Goal: Task Accomplishment & Management: Complete application form

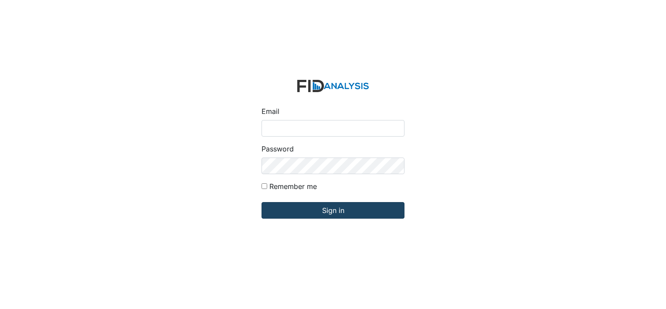
type input "[EMAIL_ADDRESS][DOMAIN_NAME]"
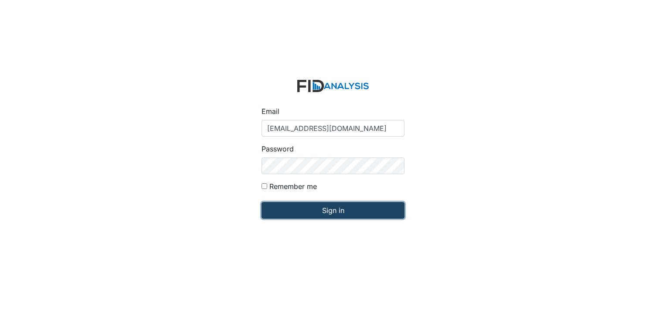
click at [344, 204] on input "Sign in" at bounding box center [332, 210] width 143 height 17
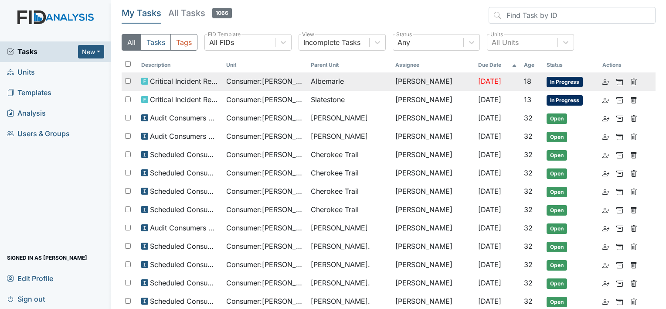
click at [337, 84] on span "Albemarle" at bounding box center [327, 81] width 33 height 10
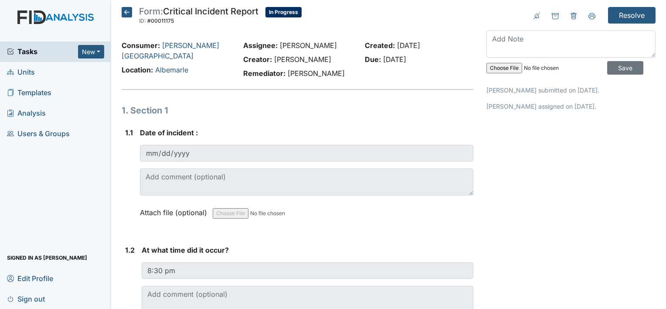
click at [124, 14] on icon at bounding box center [127, 12] width 10 height 10
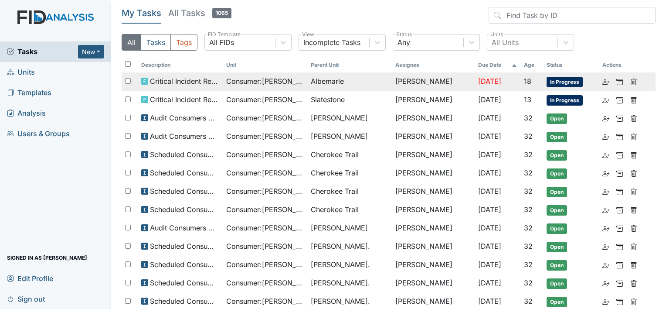
click at [335, 85] on span "Albemarle" at bounding box center [327, 81] width 33 height 10
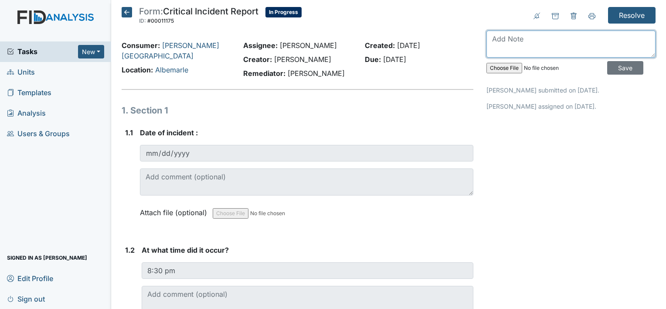
click at [556, 51] on textarea at bounding box center [570, 44] width 169 height 27
type textarea "Reviewed with team."
drag, startPoint x: 580, startPoint y: 41, endPoint x: 449, endPoint y: 37, distance: 131.2
click at [129, 14] on icon at bounding box center [127, 12] width 10 height 10
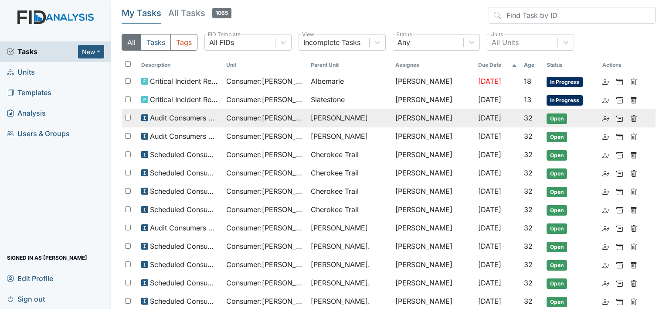
click at [275, 120] on span "Consumer : [PERSON_NAME]" at bounding box center [265, 117] width 78 height 10
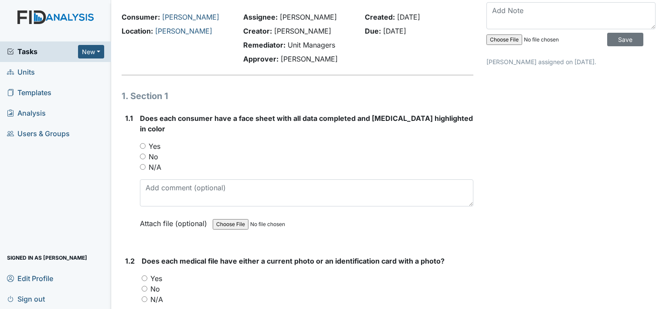
scroll to position [44, 0]
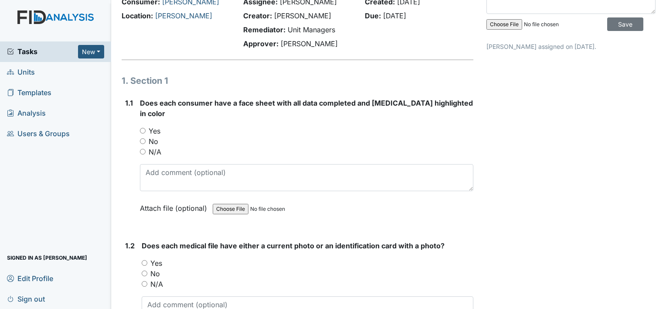
click at [140, 128] on input "Yes" at bounding box center [143, 131] width 6 height 6
radio input "true"
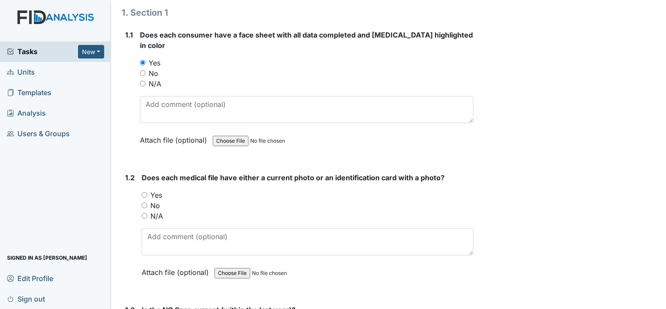
scroll to position [131, 0]
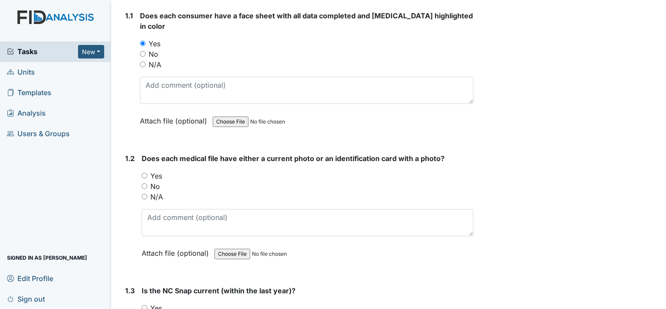
click at [143, 173] on input "Yes" at bounding box center [145, 176] width 6 height 6
radio input "true"
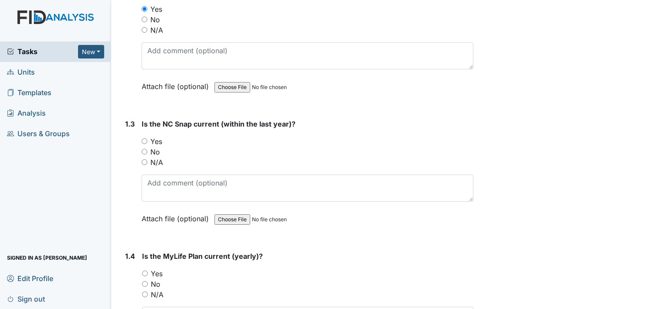
scroll to position [305, 0]
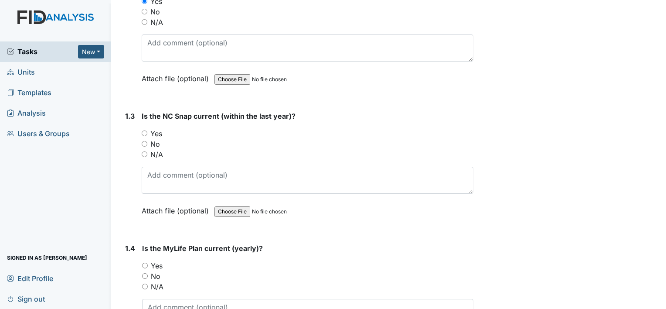
click at [143, 130] on input "Yes" at bounding box center [145, 133] width 6 height 6
radio input "true"
click at [146, 262] on input "Yes" at bounding box center [145, 265] width 6 height 6
radio input "true"
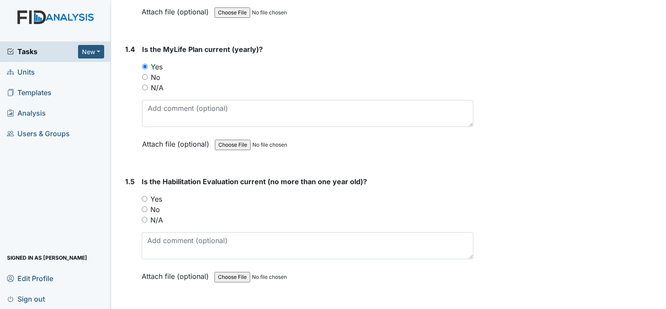
scroll to position [523, 0]
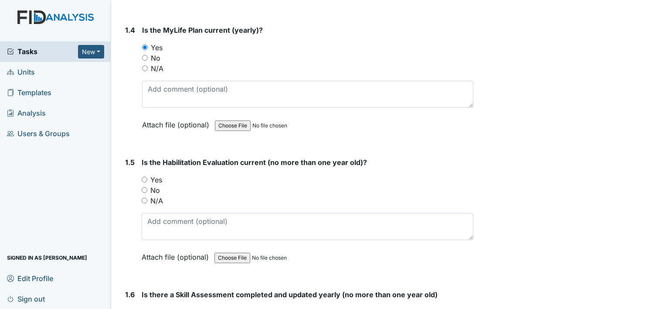
click at [143, 176] on input "Yes" at bounding box center [145, 179] width 6 height 6
radio input "true"
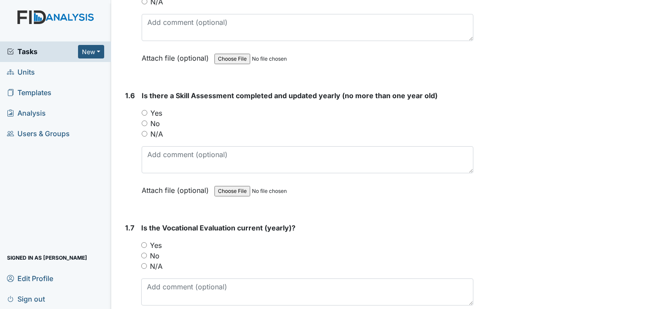
scroll to position [741, 0]
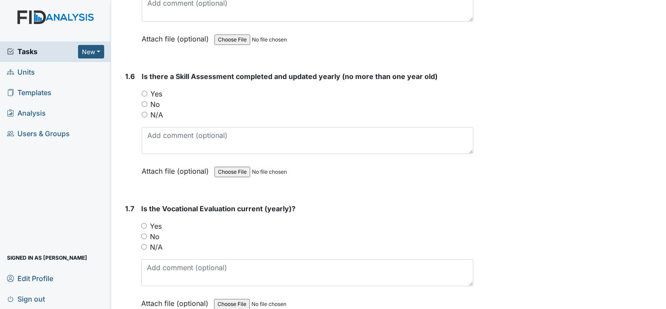
click at [143, 91] on input "Yes" at bounding box center [145, 94] width 6 height 6
radio input "true"
click at [145, 223] on input "Yes" at bounding box center [144, 226] width 6 height 6
radio input "true"
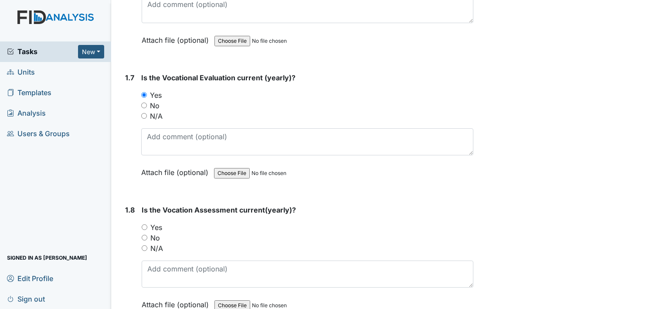
scroll to position [915, 0]
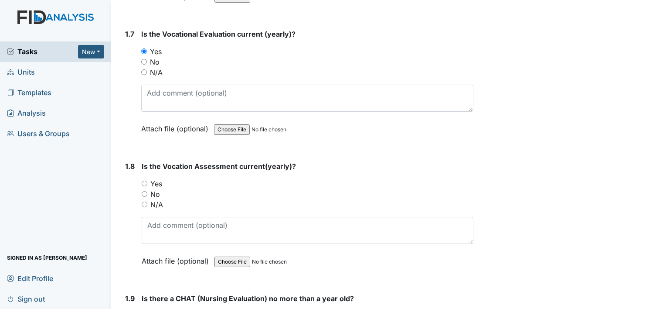
click at [142, 180] on input "Yes" at bounding box center [145, 183] width 6 height 6
radio input "true"
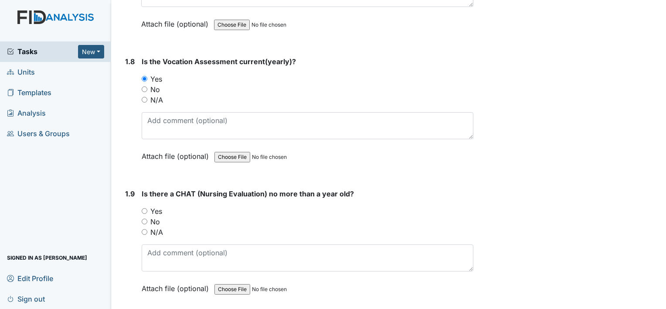
scroll to position [1046, 0]
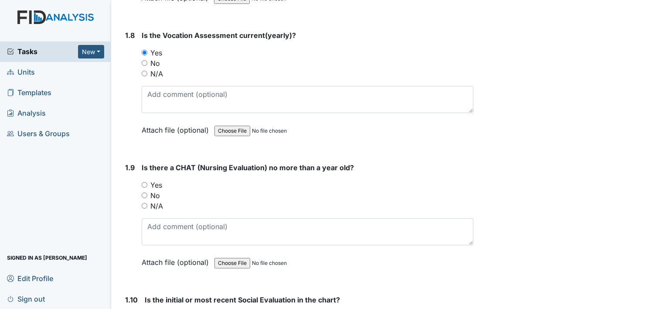
click at [145, 180] on div "Yes" at bounding box center [308, 185] width 332 height 10
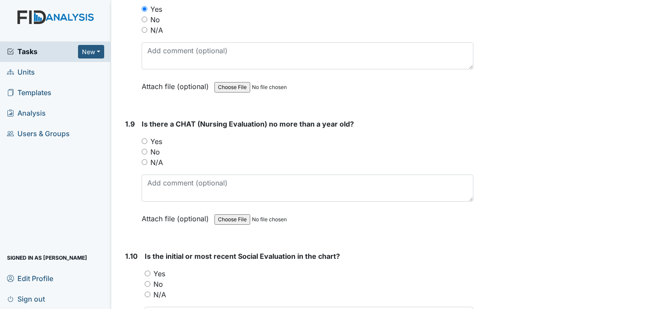
click at [142, 138] on input "Yes" at bounding box center [145, 141] width 6 height 6
radio input "true"
click at [145, 270] on input "Yes" at bounding box center [148, 273] width 6 height 6
radio input "true"
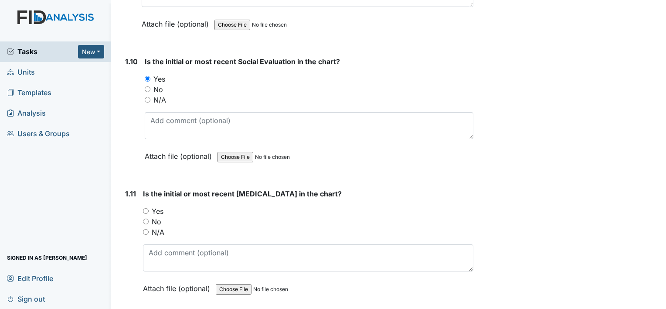
scroll to position [1307, 0]
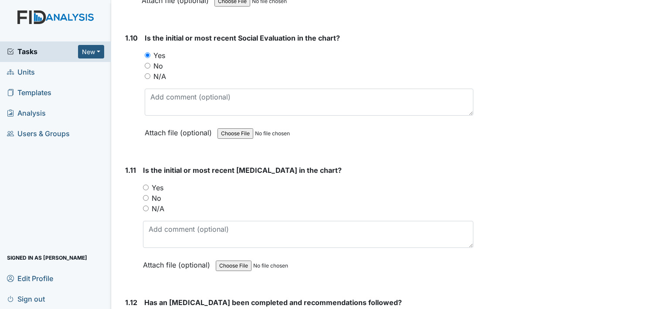
click at [143, 184] on input "Yes" at bounding box center [146, 187] width 6 height 6
radio input "true"
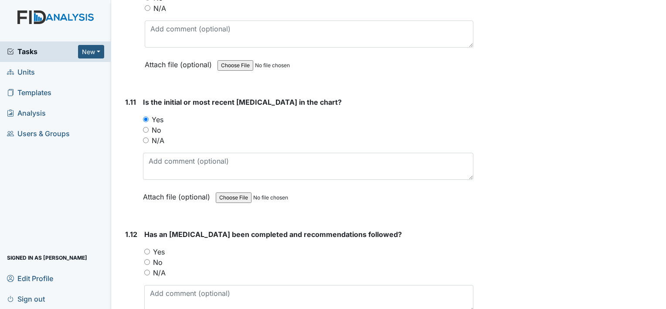
scroll to position [1394, 0]
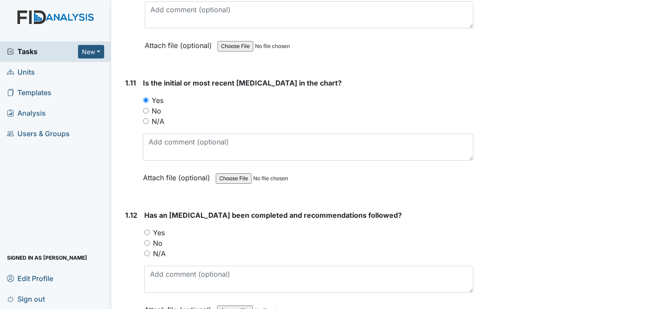
click at [146, 229] on input "Yes" at bounding box center [147, 232] width 6 height 6
radio input "true"
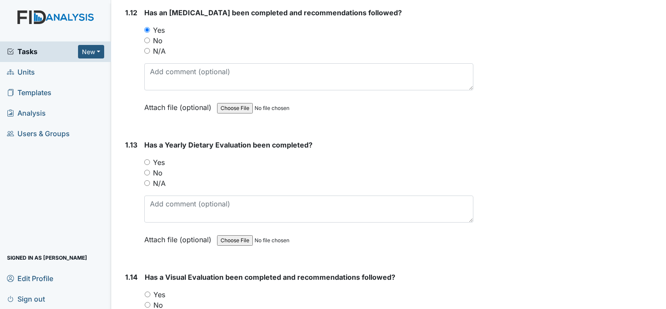
scroll to position [1612, 0]
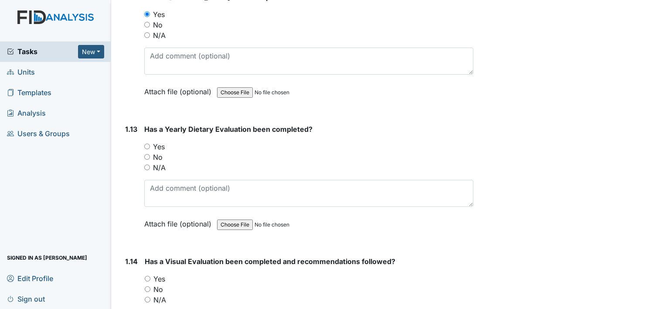
click at [148, 143] on input "Yes" at bounding box center [147, 146] width 6 height 6
radio input "true"
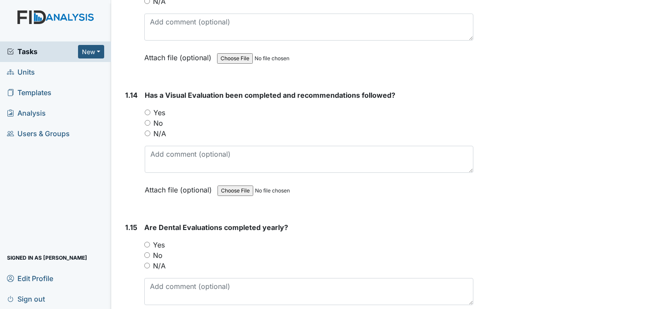
scroll to position [1787, 0]
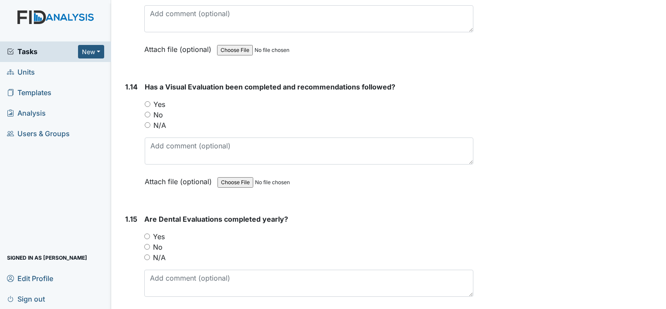
click at [148, 101] on input "Yes" at bounding box center [148, 104] width 6 height 6
radio input "true"
click at [148, 233] on input "Yes" at bounding box center [147, 236] width 6 height 6
radio input "true"
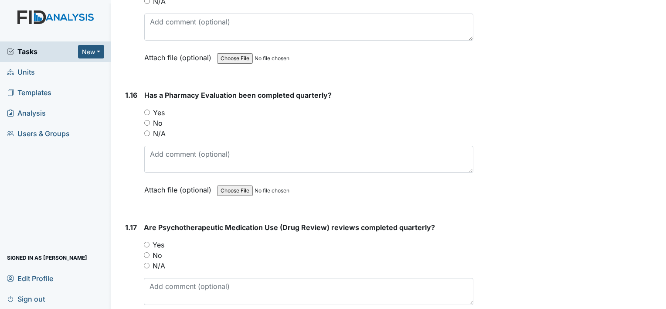
scroll to position [2048, 0]
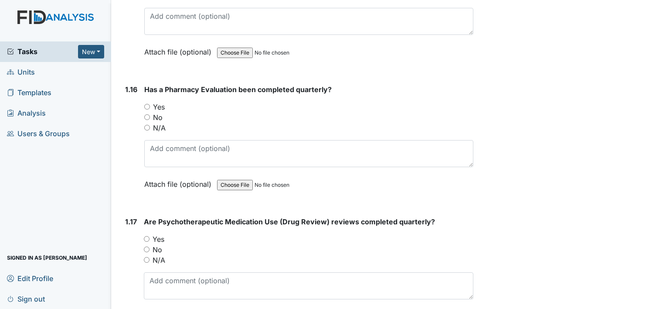
click at [146, 104] on input "Yes" at bounding box center [147, 107] width 6 height 6
radio input "true"
click at [148, 236] on input "Yes" at bounding box center [147, 239] width 6 height 6
radio input "true"
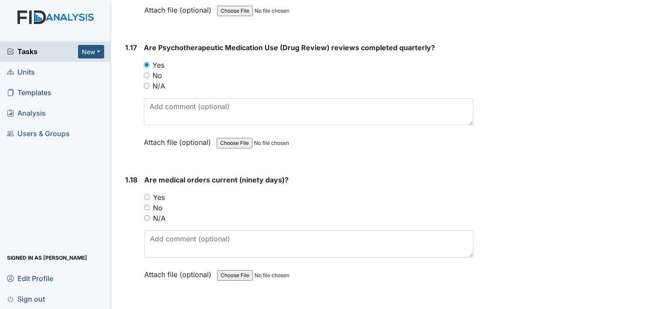
scroll to position [2222, 0]
click at [149, 193] on input "Yes" at bounding box center [147, 196] width 6 height 6
radio input "true"
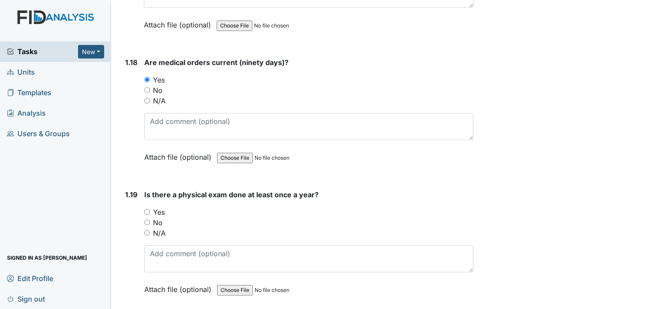
scroll to position [2353, 0]
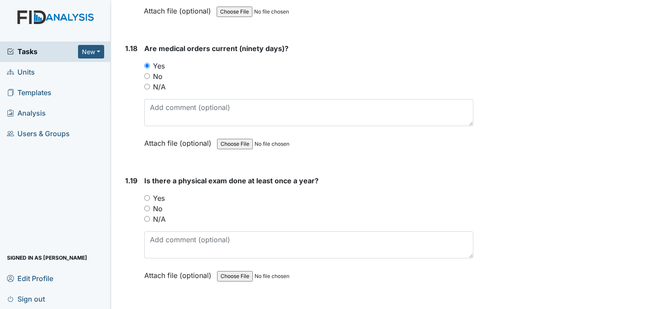
click at [147, 205] on input "No" at bounding box center [147, 208] width 6 height 6
radio input "true"
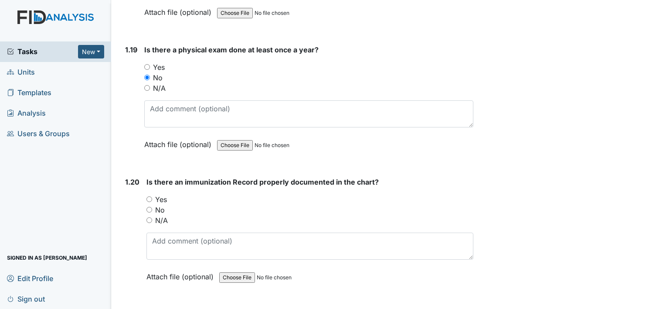
scroll to position [2528, 0]
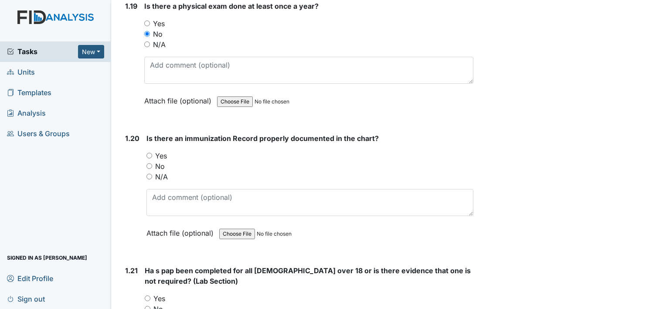
click at [150, 153] on input "Yes" at bounding box center [149, 156] width 6 height 6
radio input "true"
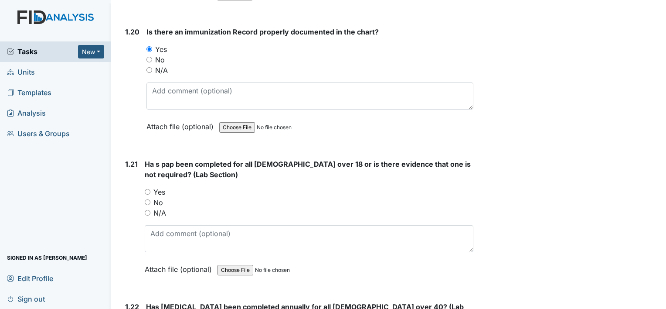
scroll to position [2658, 0]
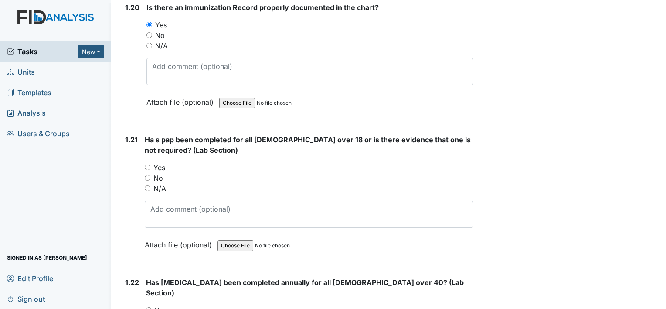
click at [148, 185] on input "N/A" at bounding box center [148, 188] width 6 height 6
radio input "true"
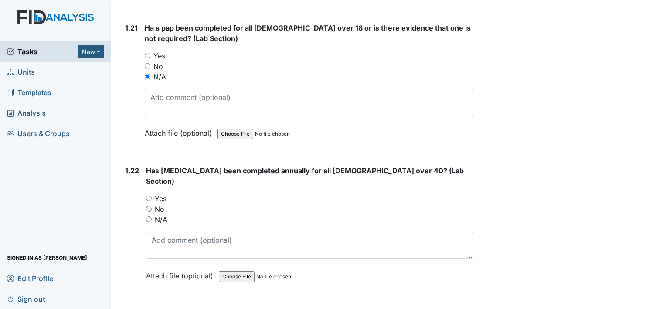
scroll to position [2789, 0]
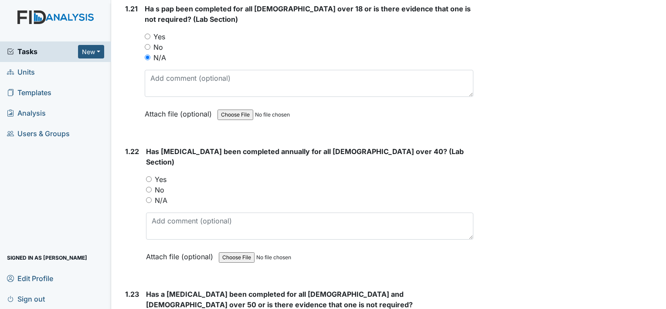
click at [147, 197] on input "N/A" at bounding box center [149, 200] width 6 height 6
radio input "true"
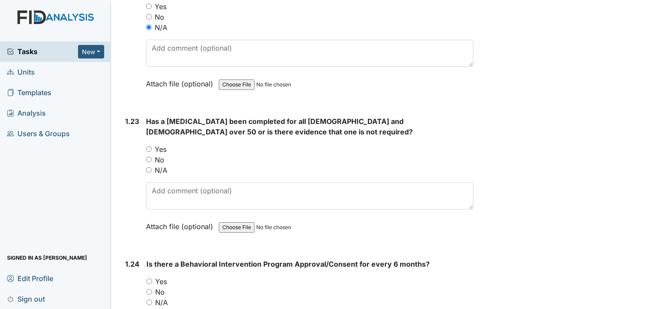
scroll to position [2963, 0]
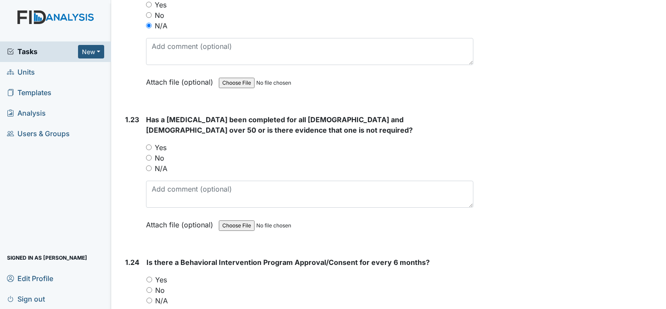
click at [150, 144] on input "Yes" at bounding box center [149, 147] width 6 height 6
radio input "true"
click at [150, 297] on input "N/A" at bounding box center [149, 300] width 6 height 6
radio input "true"
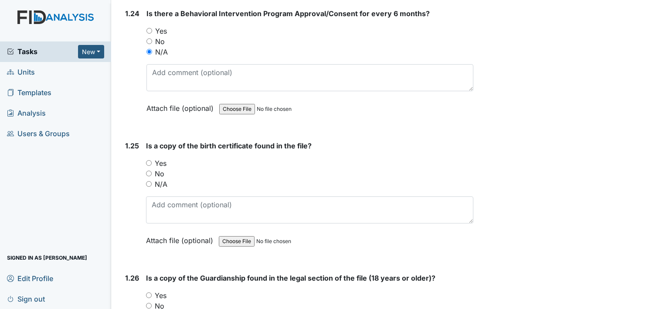
scroll to position [3225, 0]
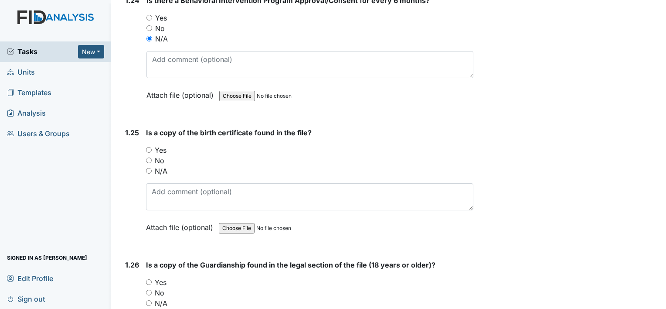
click at [149, 147] on input "Yes" at bounding box center [149, 150] width 6 height 6
radio input "true"
click at [147, 279] on input "Yes" at bounding box center [149, 282] width 6 height 6
radio input "true"
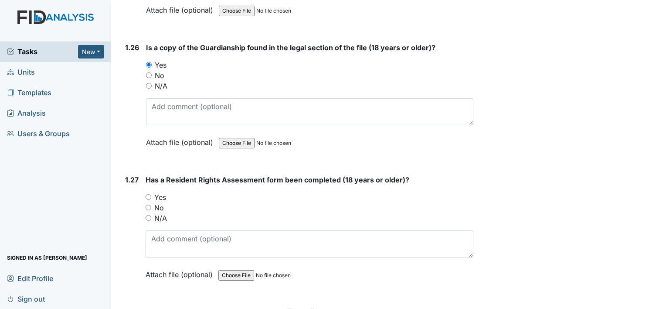
scroll to position [3443, 0]
click at [146, 193] on input "Yes" at bounding box center [149, 196] width 6 height 6
radio input "true"
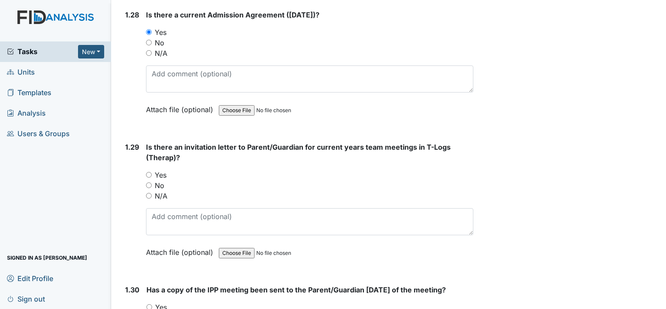
scroll to position [3748, 0]
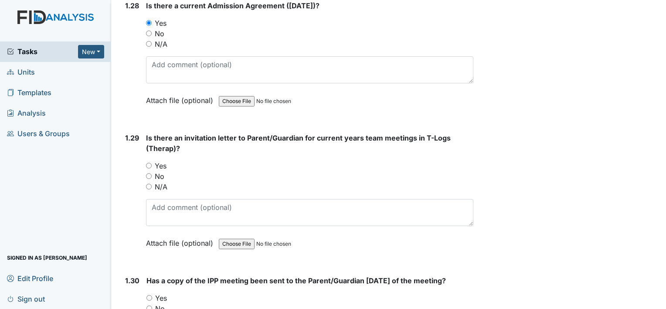
click at [149, 163] on input "Yes" at bounding box center [149, 166] width 6 height 6
radio input "true"
click at [149, 295] on input "Yes" at bounding box center [149, 298] width 6 height 6
radio input "true"
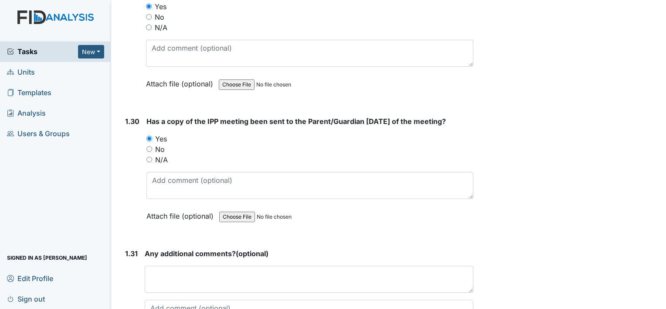
scroll to position [3962, 0]
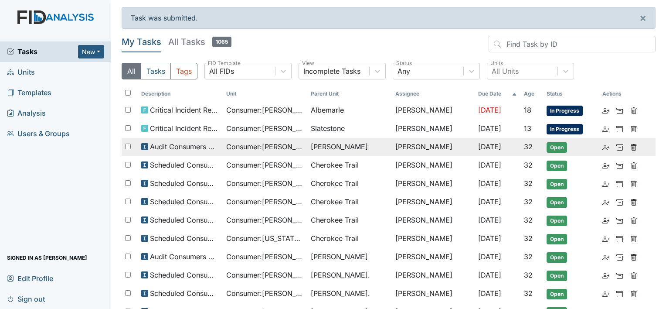
click at [312, 147] on span "[PERSON_NAME]" at bounding box center [339, 146] width 57 height 10
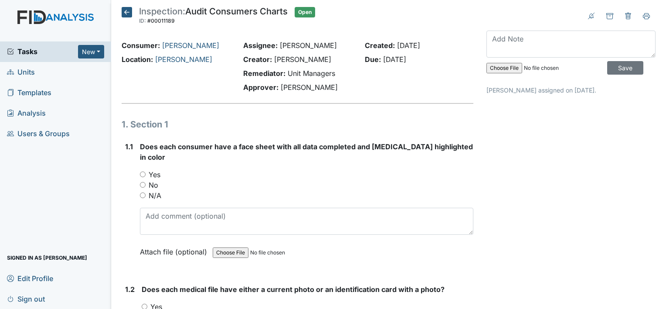
click at [144, 171] on input "Yes" at bounding box center [143, 174] width 6 height 6
radio input "true"
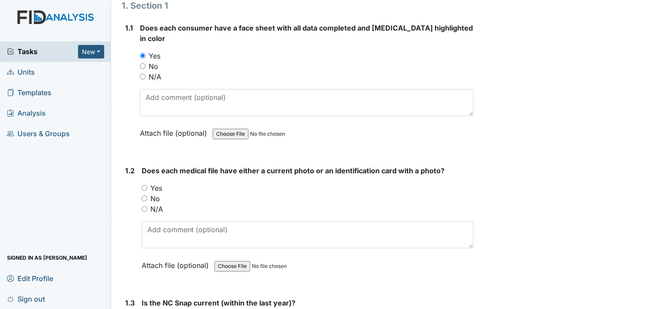
scroll to position [131, 0]
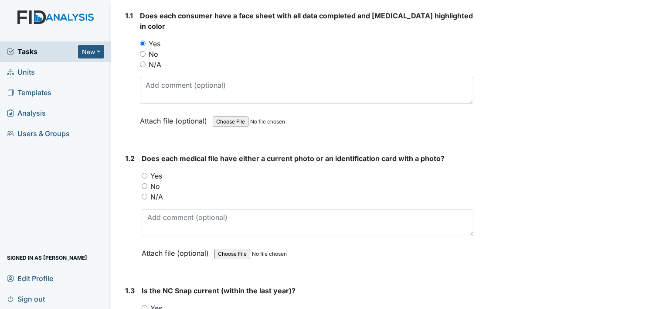
click at [143, 173] on input "Yes" at bounding box center [145, 176] width 6 height 6
radio input "true"
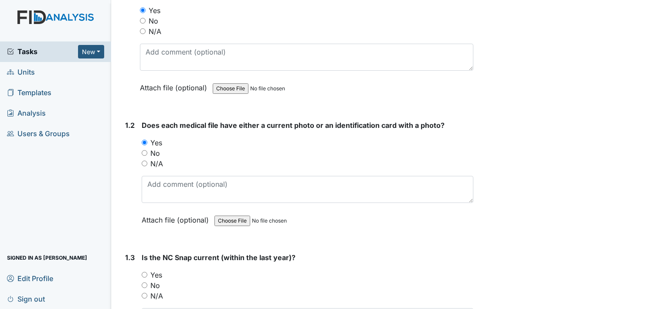
scroll to position [218, 0]
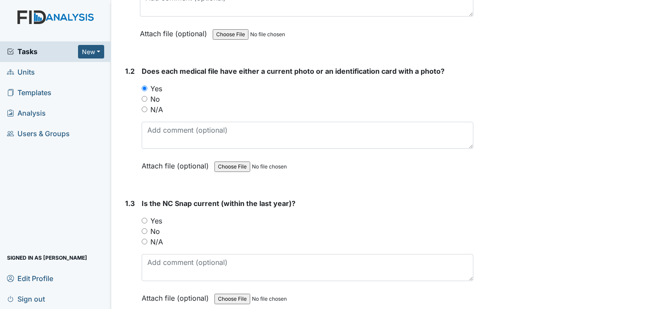
click at [144, 217] on input "Yes" at bounding box center [145, 220] width 6 height 6
radio input "true"
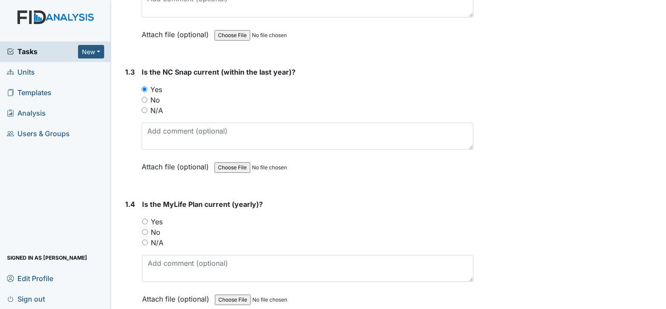
scroll to position [392, 0]
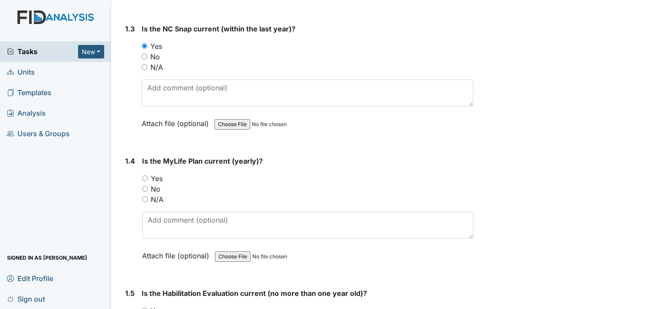
click at [143, 175] on input "Yes" at bounding box center [145, 178] width 6 height 6
radio input "true"
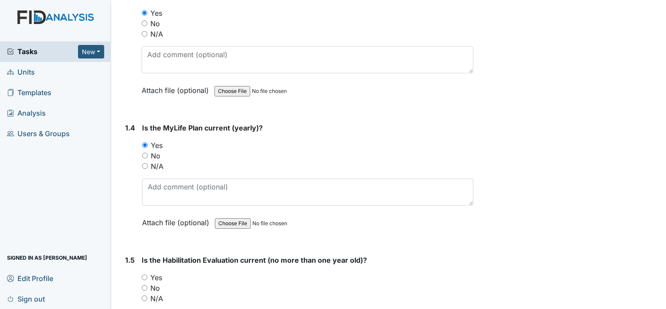
scroll to position [523, 0]
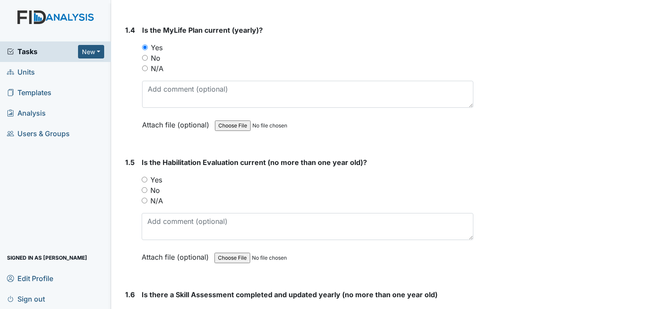
click at [143, 176] on input "Yes" at bounding box center [145, 179] width 6 height 6
radio input "true"
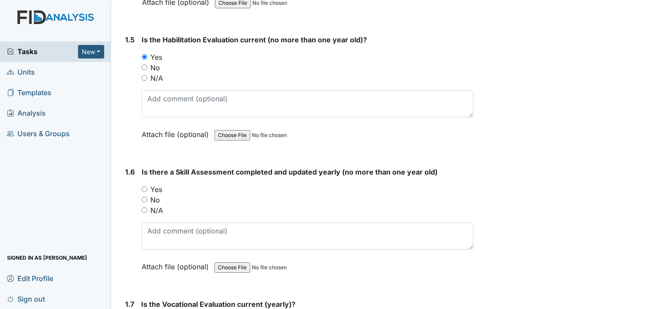
scroll to position [654, 0]
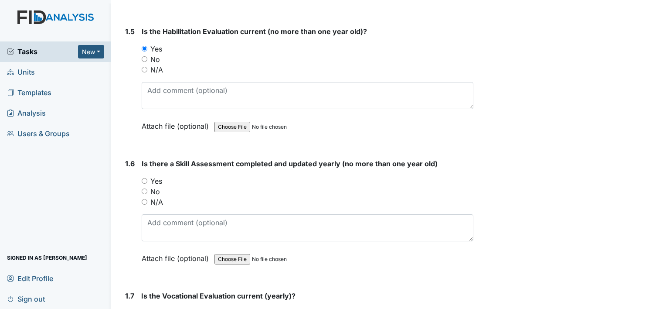
click at [145, 178] on input "Yes" at bounding box center [145, 181] width 6 height 6
radio input "true"
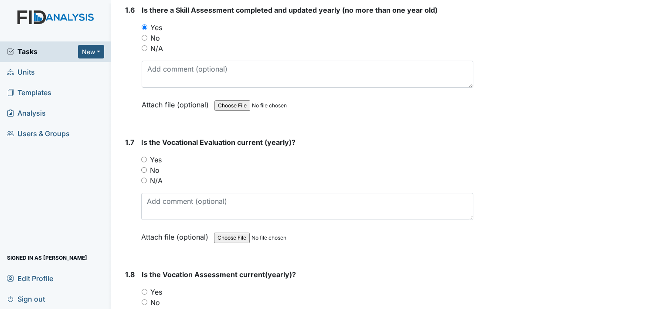
scroll to position [828, 0]
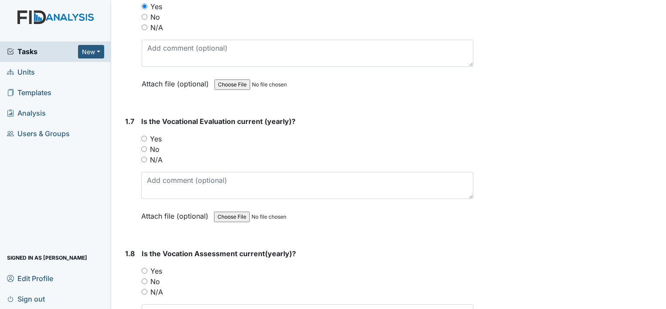
click at [145, 136] on input "Yes" at bounding box center [144, 139] width 6 height 6
radio input "true"
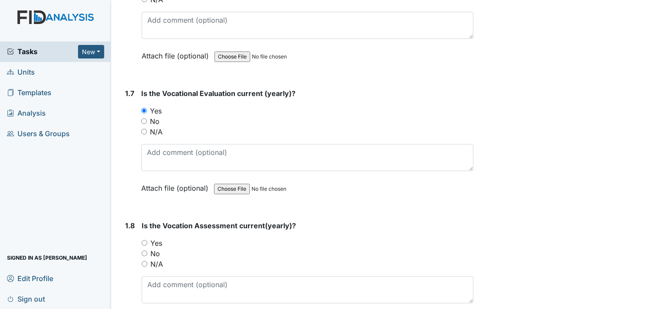
scroll to position [872, 0]
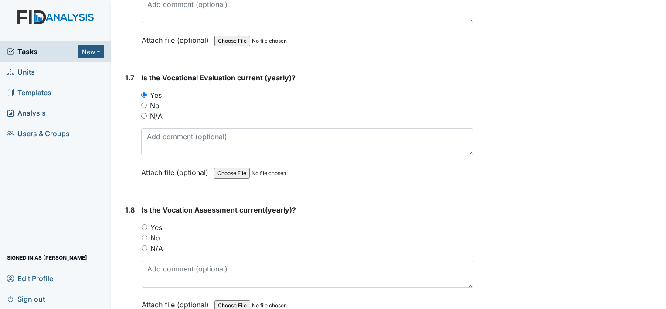
click at [142, 224] on input "Yes" at bounding box center [145, 227] width 6 height 6
radio input "true"
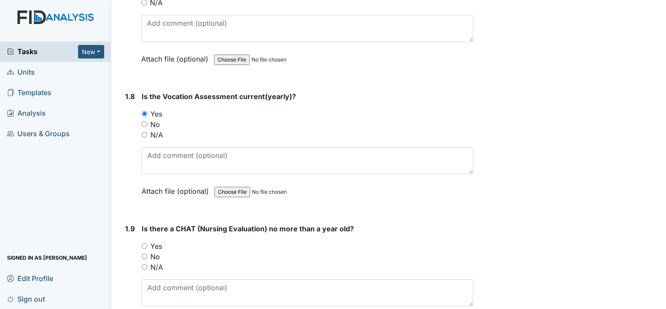
scroll to position [1046, 0]
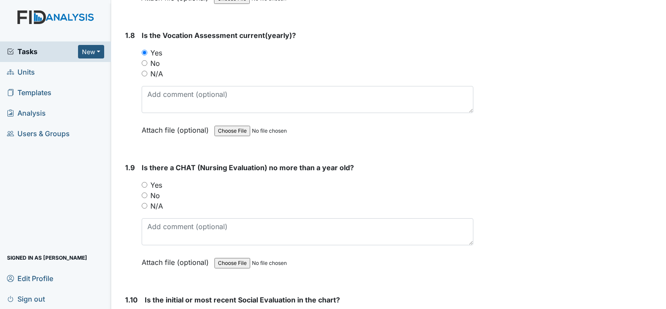
click at [142, 182] on input "Yes" at bounding box center [145, 185] width 6 height 6
radio input "true"
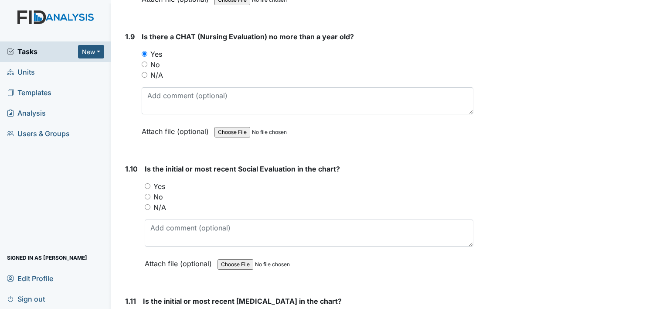
scroll to position [1220, 0]
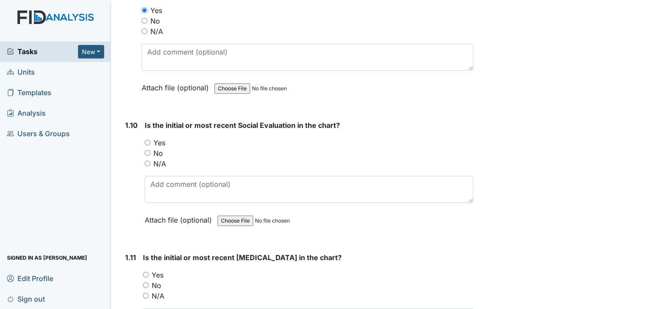
click at [147, 139] on input "Yes" at bounding box center [148, 142] width 6 height 6
radio input "true"
click at [142, 260] on div "1.11 Is the initial or most recent Psychological Evaluation in the chart? You m…" at bounding box center [298, 311] width 352 height 118
click at [143, 271] on input "Yes" at bounding box center [146, 274] width 6 height 6
radio input "true"
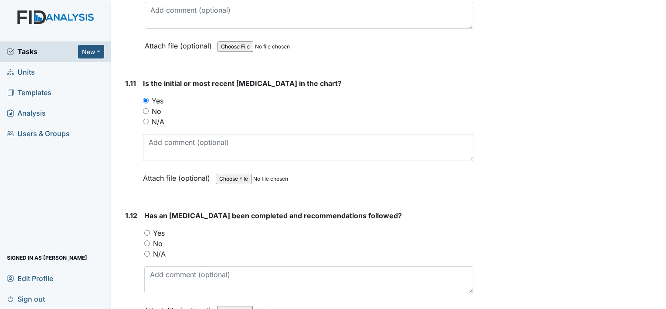
scroll to position [1438, 0]
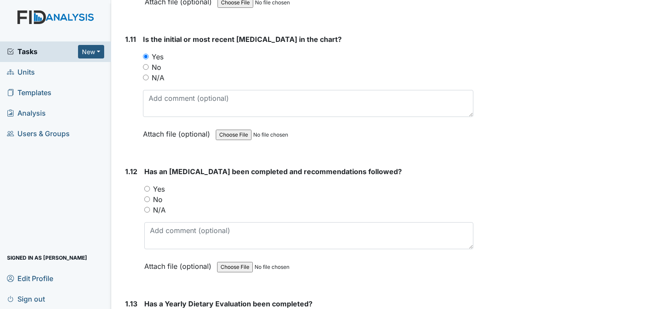
click at [146, 186] on input "Yes" at bounding box center [147, 189] width 6 height 6
radio input "true"
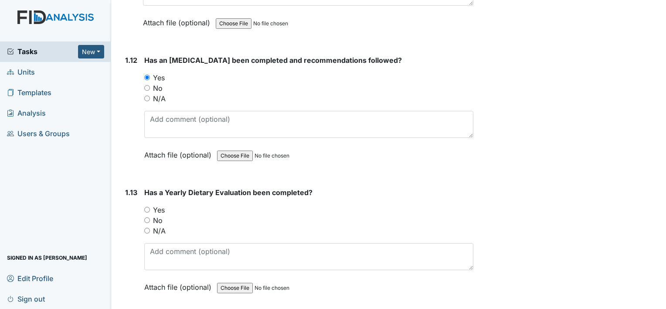
scroll to position [1569, 0]
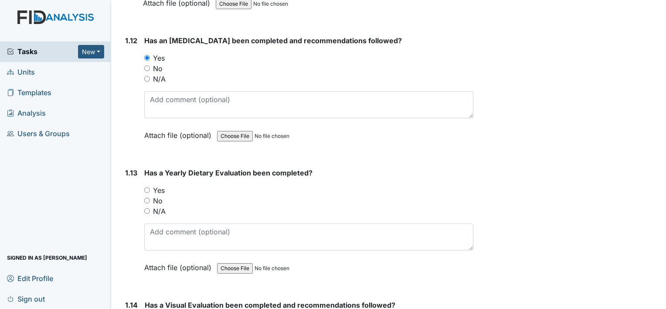
click at [146, 187] on input "Yes" at bounding box center [147, 190] width 6 height 6
radio input "true"
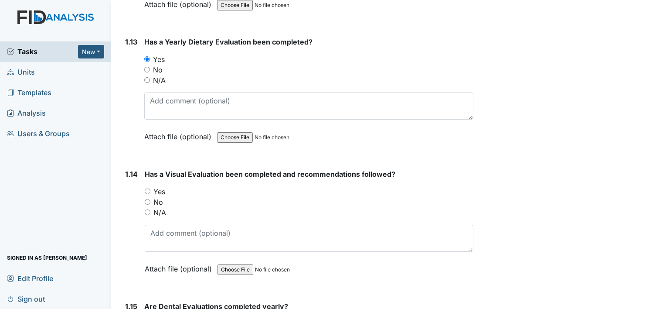
scroll to position [1743, 0]
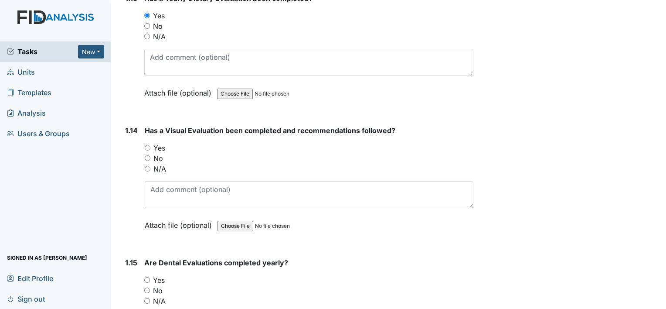
click at [146, 145] on input "Yes" at bounding box center [148, 148] width 6 height 6
radio input "true"
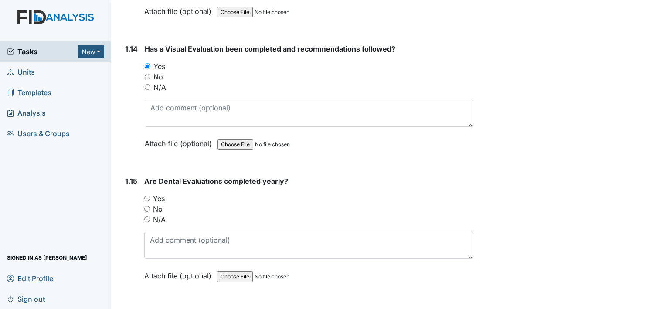
scroll to position [1830, 0]
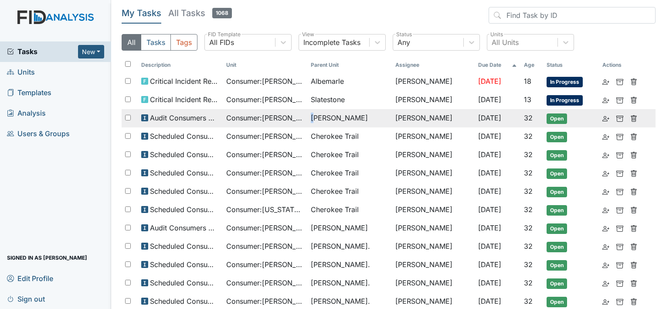
click at [316, 114] on span "[PERSON_NAME]" at bounding box center [339, 117] width 57 height 10
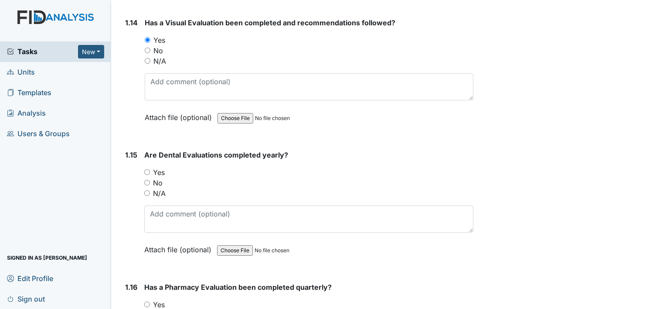
scroll to position [1874, 0]
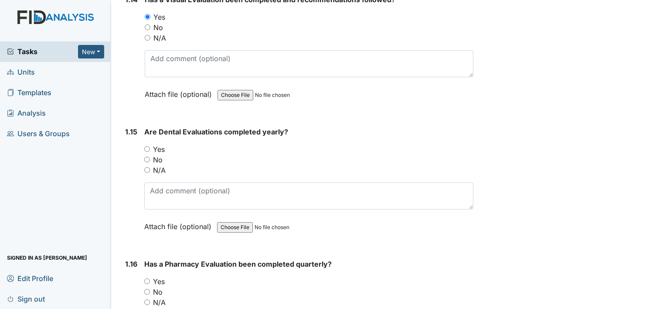
click at [146, 146] on input "Yes" at bounding box center [147, 149] width 6 height 6
radio input "true"
click at [145, 278] on input "Yes" at bounding box center [147, 281] width 6 height 6
radio input "true"
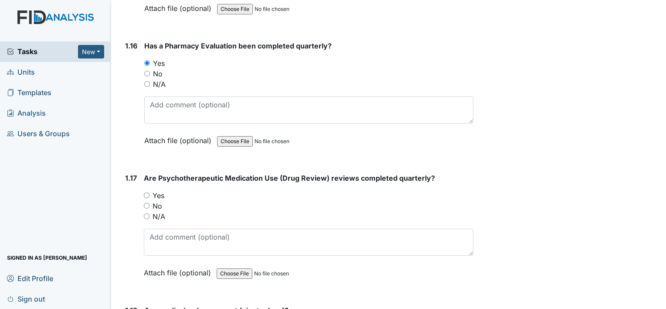
scroll to position [2135, 0]
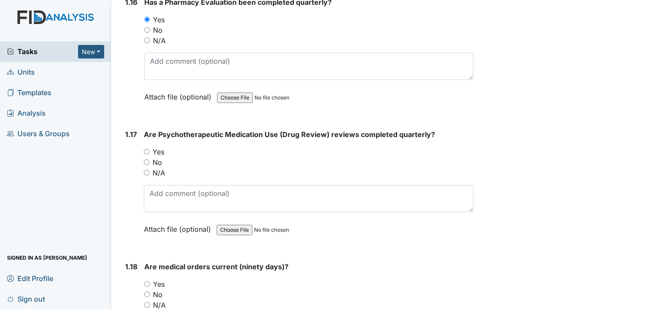
click at [147, 149] on input "Yes" at bounding box center [147, 152] width 6 height 6
radio input "true"
click at [148, 281] on input "Yes" at bounding box center [147, 284] width 6 height 6
radio input "true"
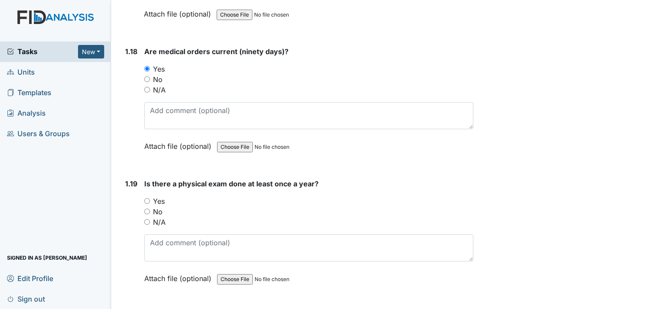
scroll to position [2440, 0]
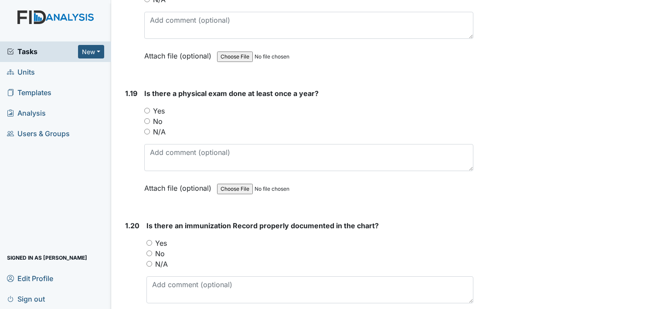
click at [49, 78] on link "Units" at bounding box center [55, 72] width 111 height 20
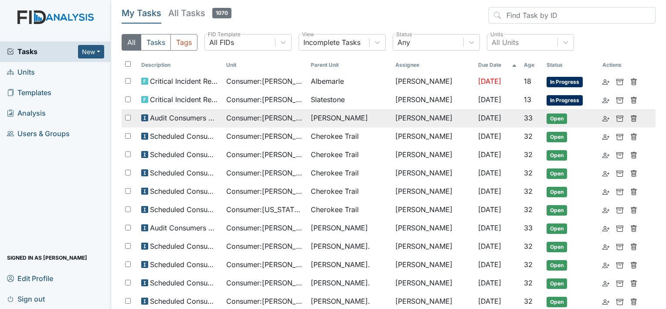
click at [348, 112] on span "[PERSON_NAME]" at bounding box center [350, 117] width 78 height 10
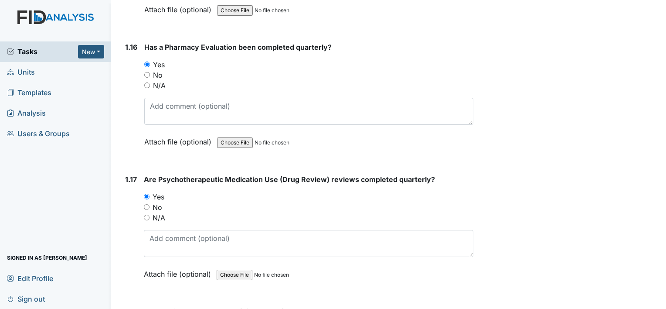
scroll to position [2092, 0]
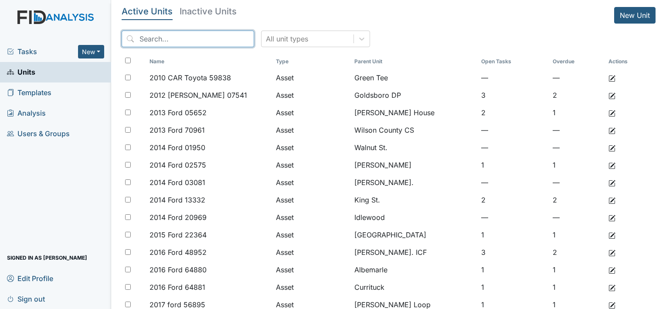
click at [179, 41] on input "search" at bounding box center [188, 39] width 132 height 17
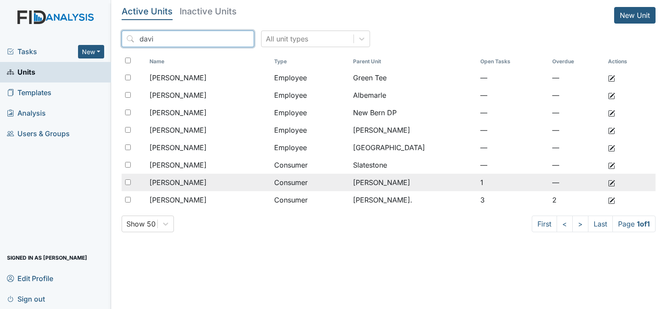
type input "davi"
click at [237, 178] on div "[PERSON_NAME]" at bounding box center [208, 182] width 118 height 10
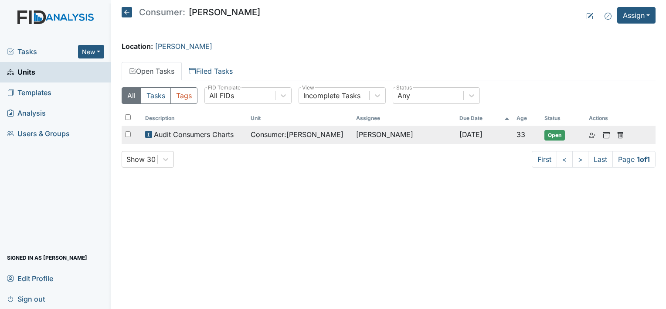
click at [234, 133] on span "Audit Consumers Charts" at bounding box center [194, 134] width 80 height 10
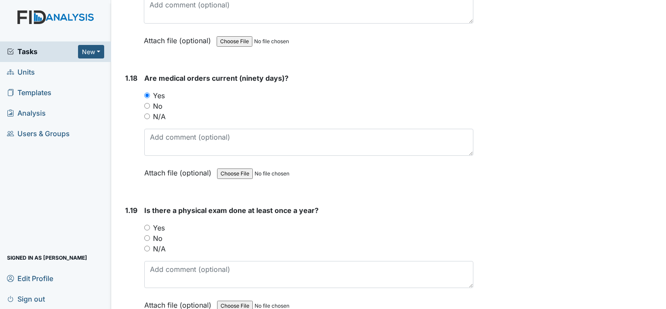
scroll to position [2310, 0]
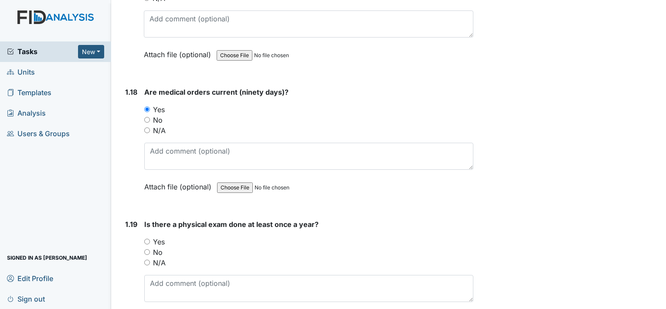
click at [149, 238] on input "Yes" at bounding box center [147, 241] width 6 height 6
radio input "true"
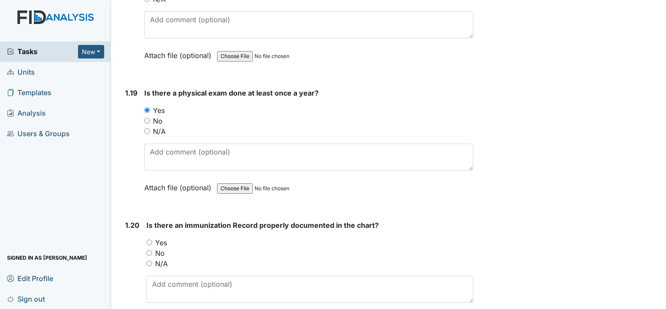
scroll to position [2484, 0]
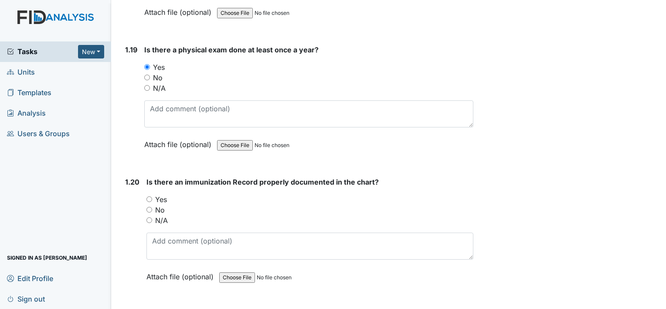
click at [150, 194] on div "Yes" at bounding box center [309, 199] width 327 height 10
click at [151, 196] on input "Yes" at bounding box center [149, 199] width 6 height 6
radio input "true"
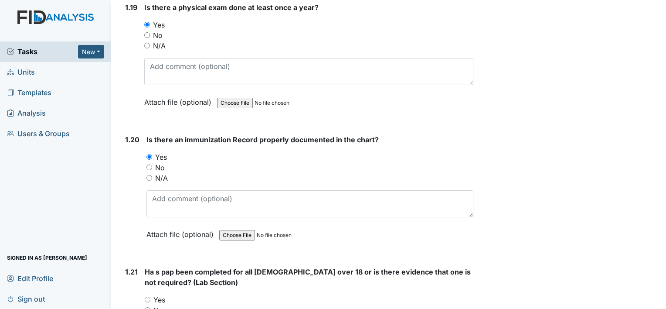
scroll to position [2658, 0]
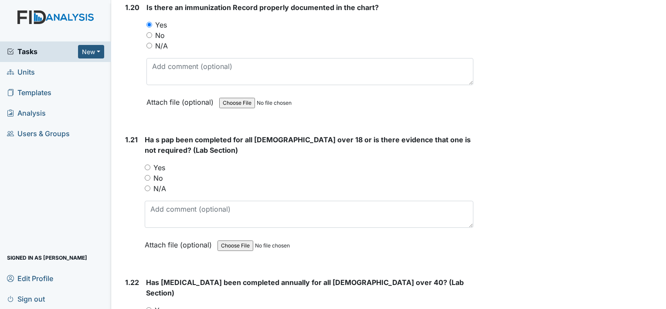
click at [149, 185] on input "N/A" at bounding box center [148, 188] width 6 height 6
radio input "true"
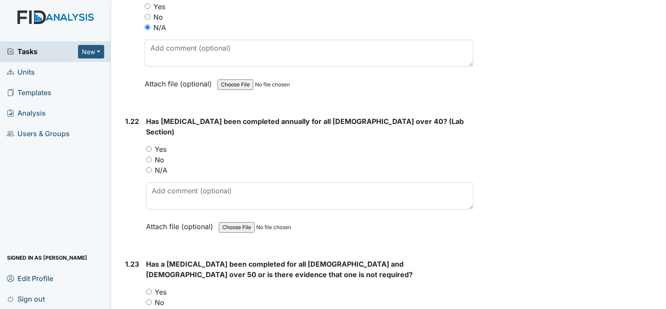
scroll to position [2833, 0]
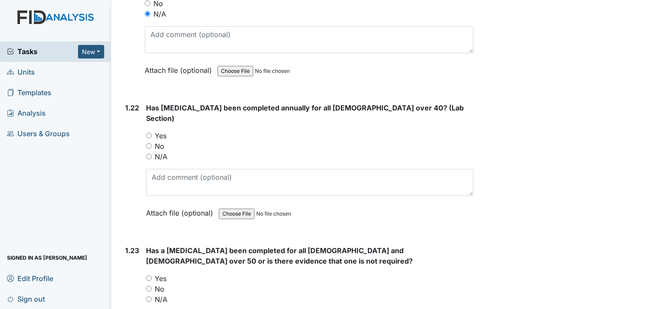
click at [146, 153] on input "N/A" at bounding box center [149, 156] width 6 height 6
radio input "true"
click at [149, 296] on input "N/A" at bounding box center [149, 299] width 6 height 6
radio input "true"
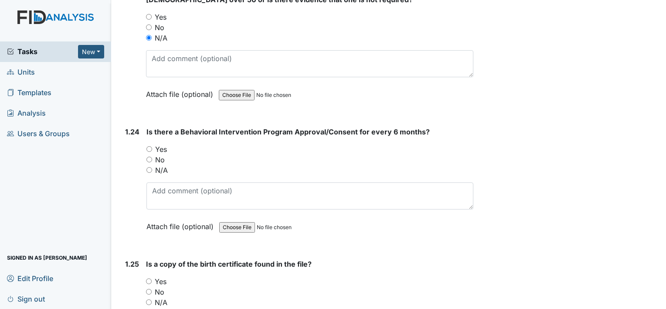
scroll to position [3094, 0]
click at [146, 143] on div "Yes" at bounding box center [309, 148] width 327 height 10
click at [149, 146] on input "Yes" at bounding box center [149, 149] width 6 height 6
radio input "true"
click at [150, 278] on input "Yes" at bounding box center [149, 281] width 6 height 6
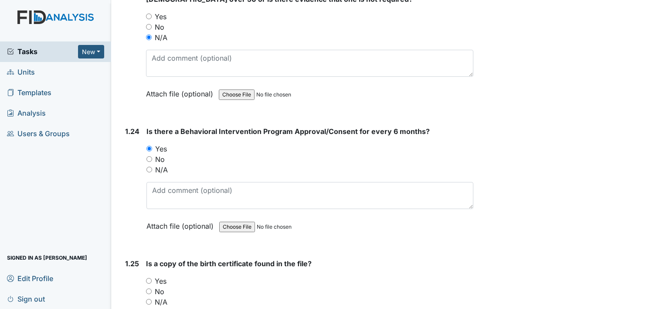
radio input "true"
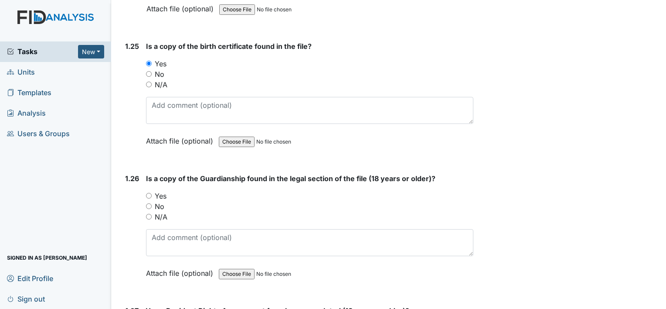
scroll to position [3312, 0]
click at [147, 192] on input "Yes" at bounding box center [149, 195] width 6 height 6
radio input "true"
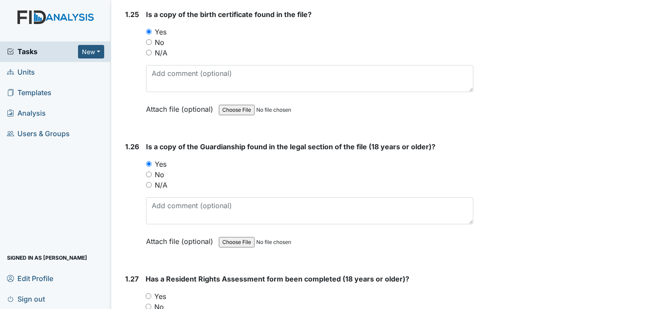
scroll to position [3443, 0]
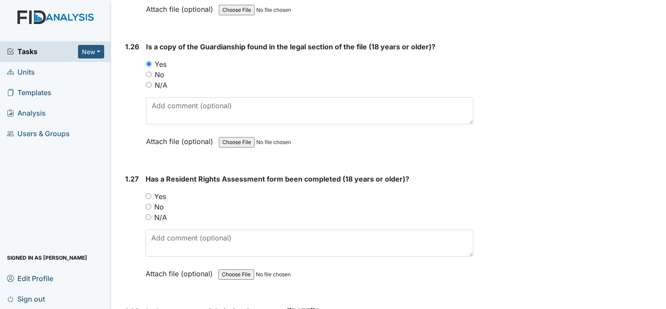
click at [147, 193] on input "Yes" at bounding box center [149, 196] width 6 height 6
radio input "true"
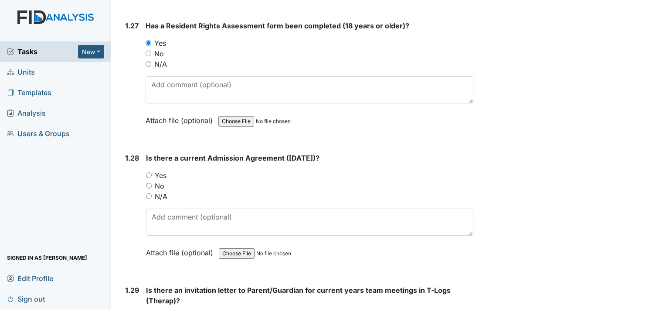
scroll to position [3617, 0]
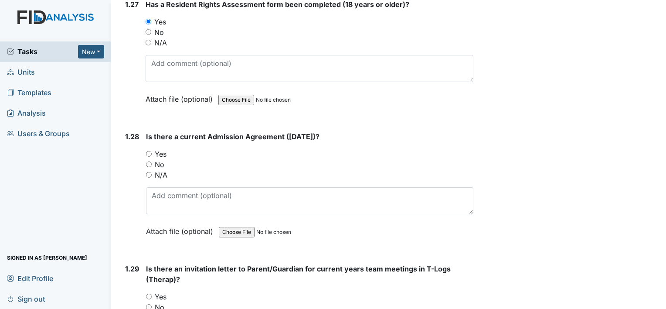
click at [147, 151] on input "Yes" at bounding box center [149, 154] width 6 height 6
radio input "true"
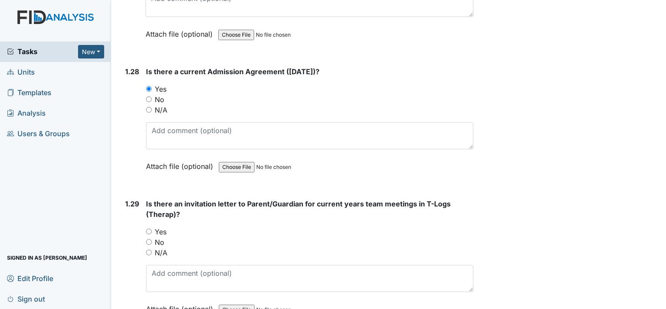
scroll to position [3704, 0]
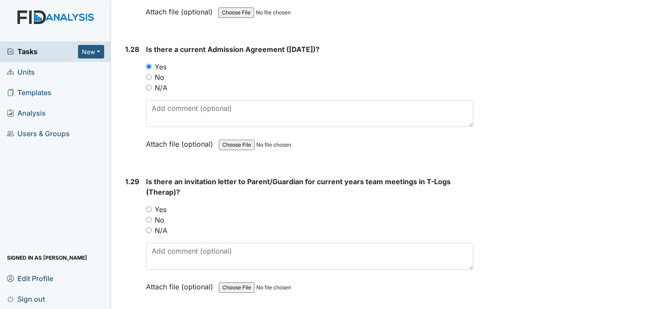
click at [150, 206] on input "Yes" at bounding box center [149, 209] width 6 height 6
radio input "true"
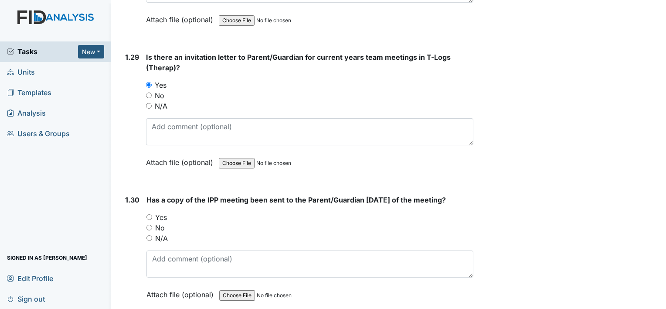
scroll to position [3835, 0]
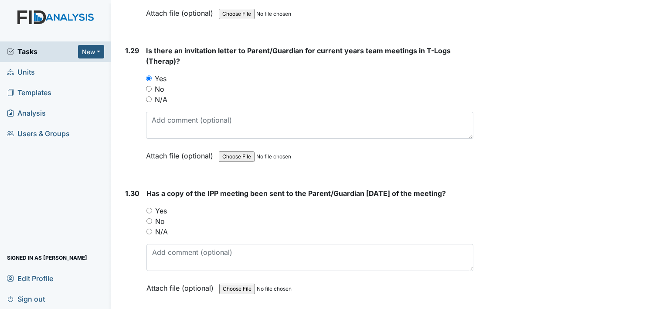
click at [150, 207] on input "Yes" at bounding box center [149, 210] width 6 height 6
radio input "true"
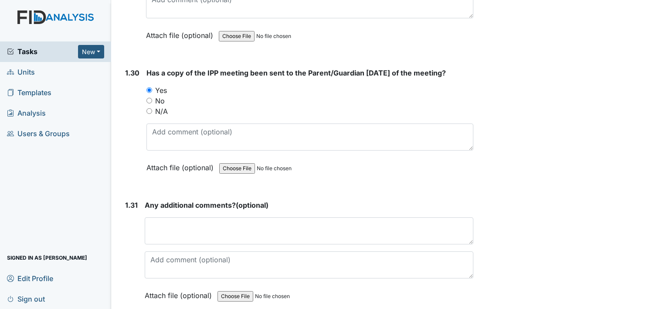
scroll to position [3962, 0]
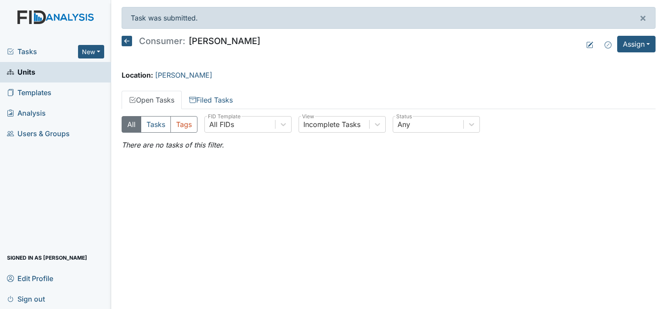
click at [126, 41] on icon at bounding box center [127, 41] width 10 height 10
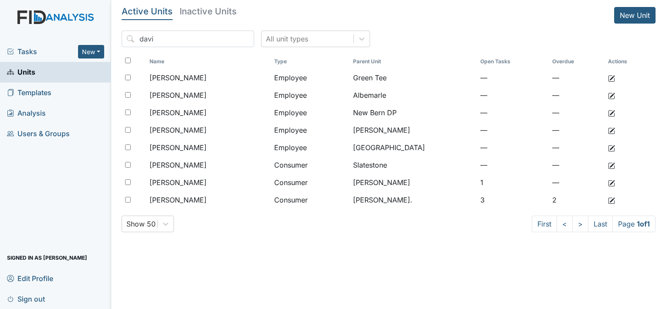
click at [28, 51] on span "Tasks" at bounding box center [42, 51] width 71 height 10
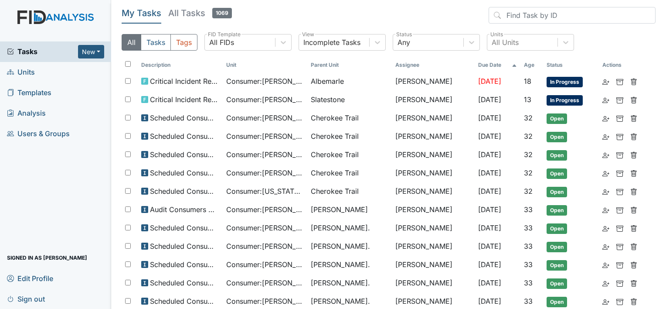
click at [193, 8] on h5 "All Tasks 1069" at bounding box center [200, 13] width 64 height 12
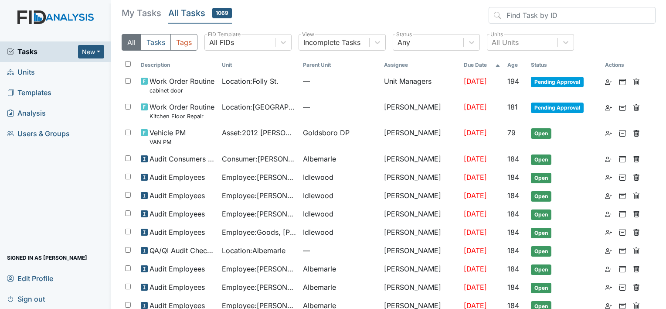
click at [45, 74] on link "Units" at bounding box center [55, 72] width 111 height 20
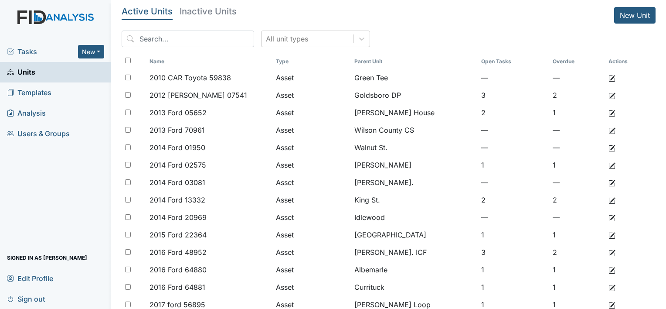
click at [174, 41] on input "search" at bounding box center [188, 39] width 132 height 17
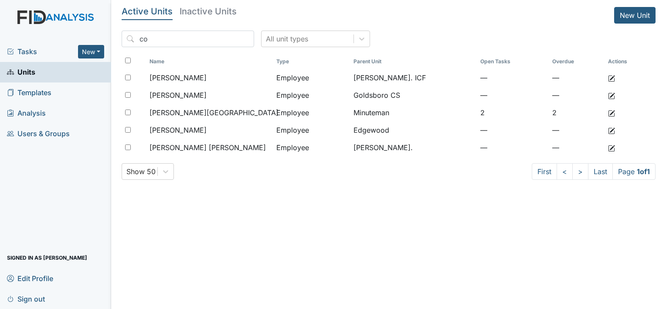
type input "c"
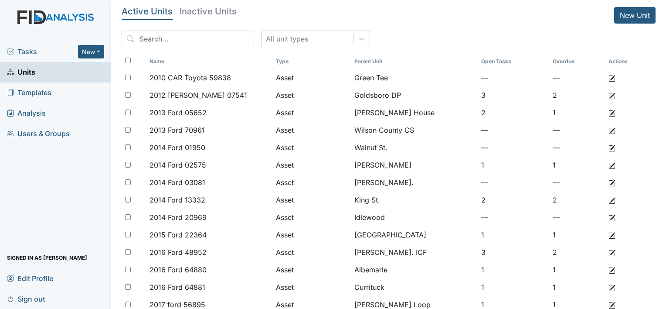
click at [31, 57] on div "Tasks New Form Inspection Document Bundle" at bounding box center [55, 51] width 111 height 20
click at [38, 50] on span "Tasks" at bounding box center [42, 51] width 71 height 10
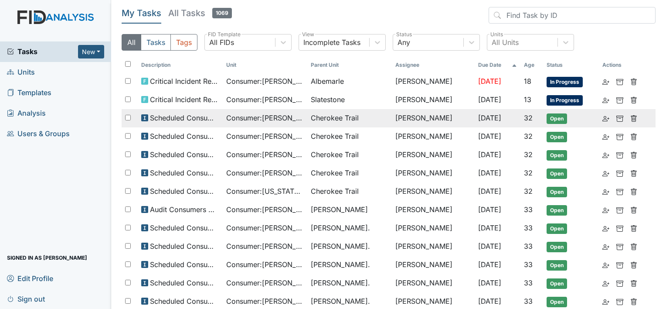
click at [211, 113] on span "Scheduled Consumer Chart Review" at bounding box center [184, 117] width 69 height 10
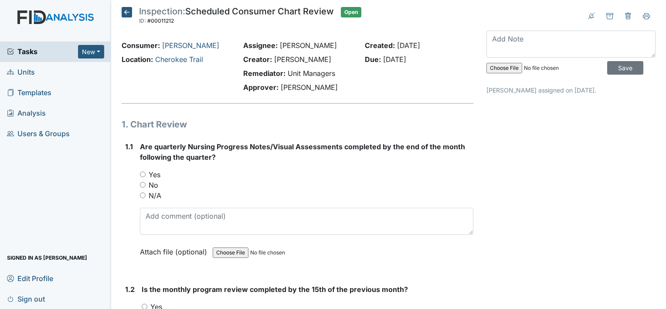
click at [144, 183] on input "No" at bounding box center [143, 185] width 6 height 6
radio input "true"
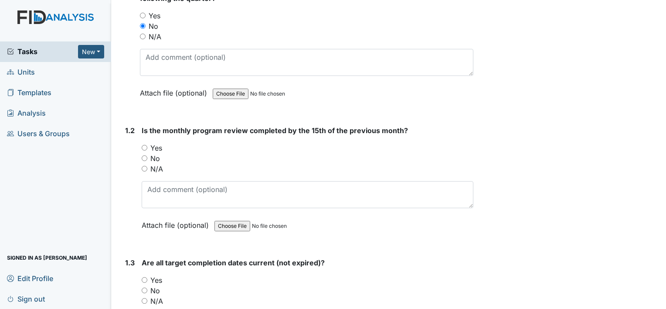
scroll to position [174, 0]
